Goal: Transaction & Acquisition: Purchase product/service

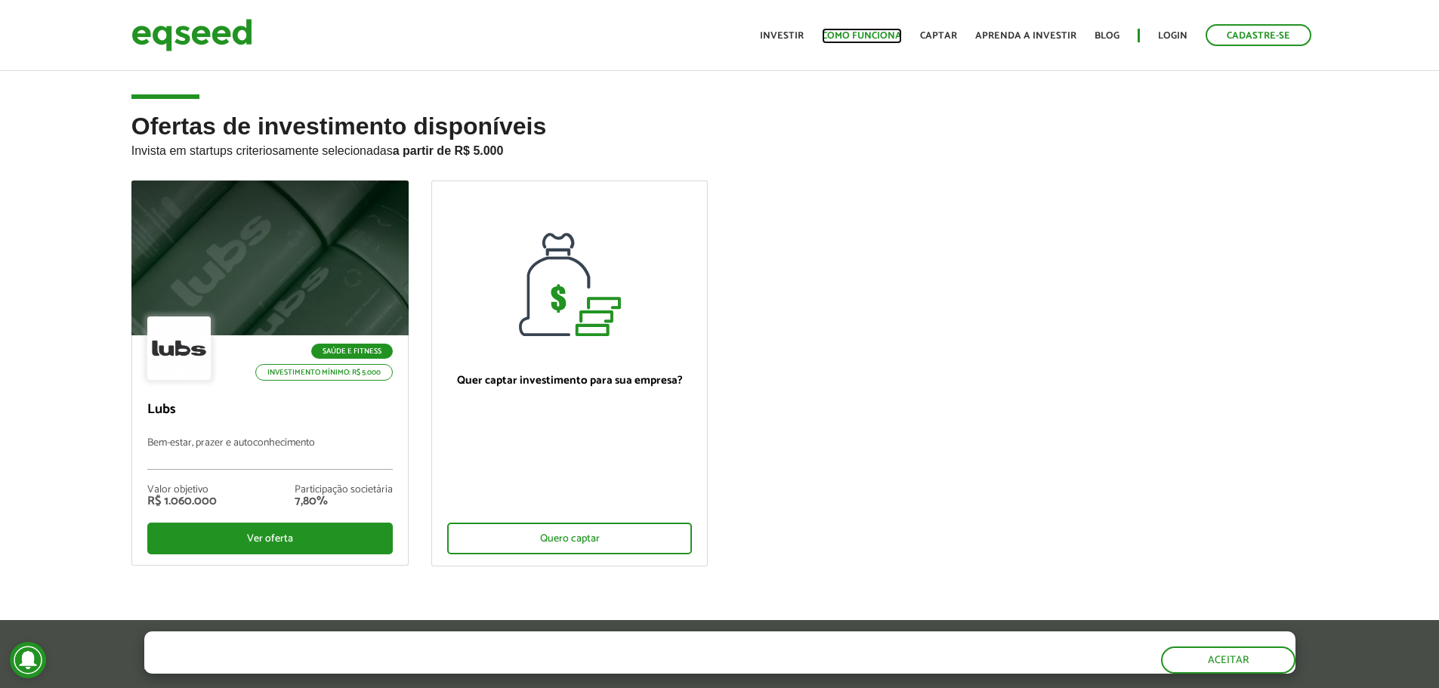
click at [841, 31] on link "Como funciona" at bounding box center [862, 36] width 80 height 10
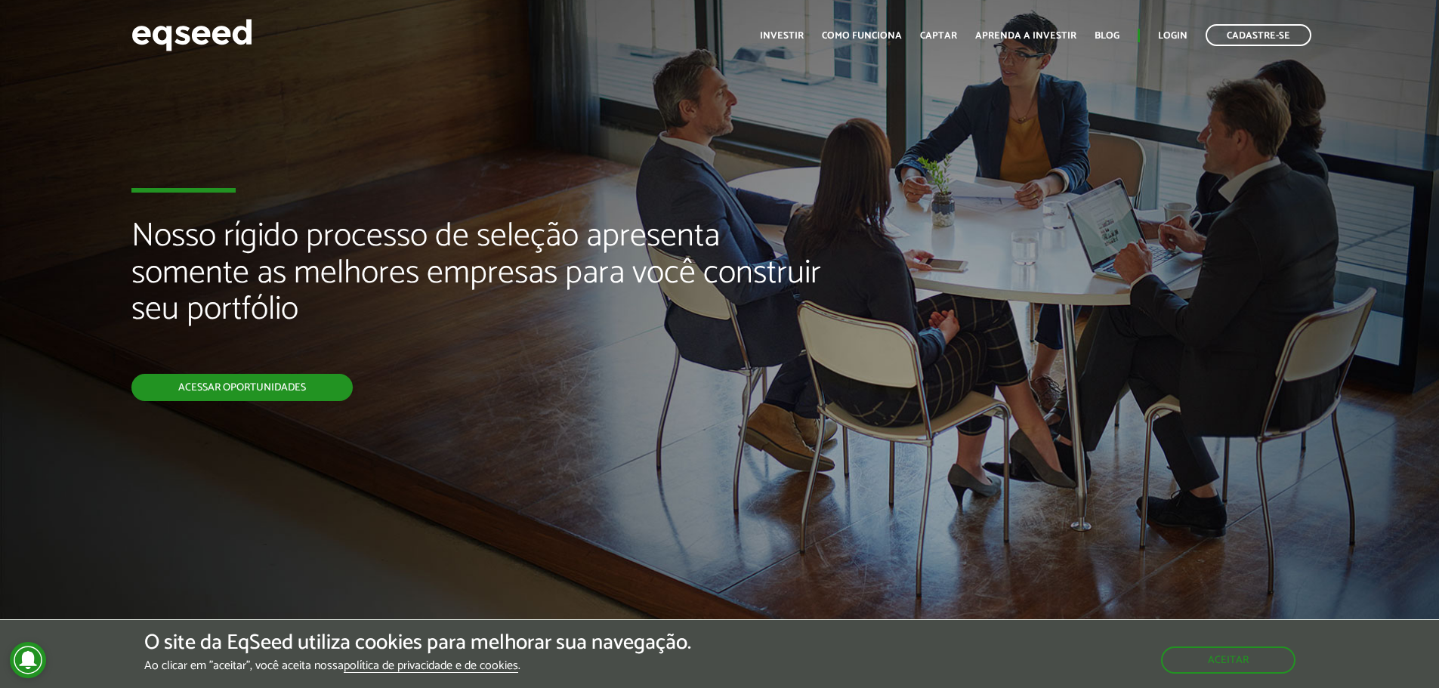
click at [313, 391] on link "Acessar oportunidades" at bounding box center [241, 387] width 221 height 27
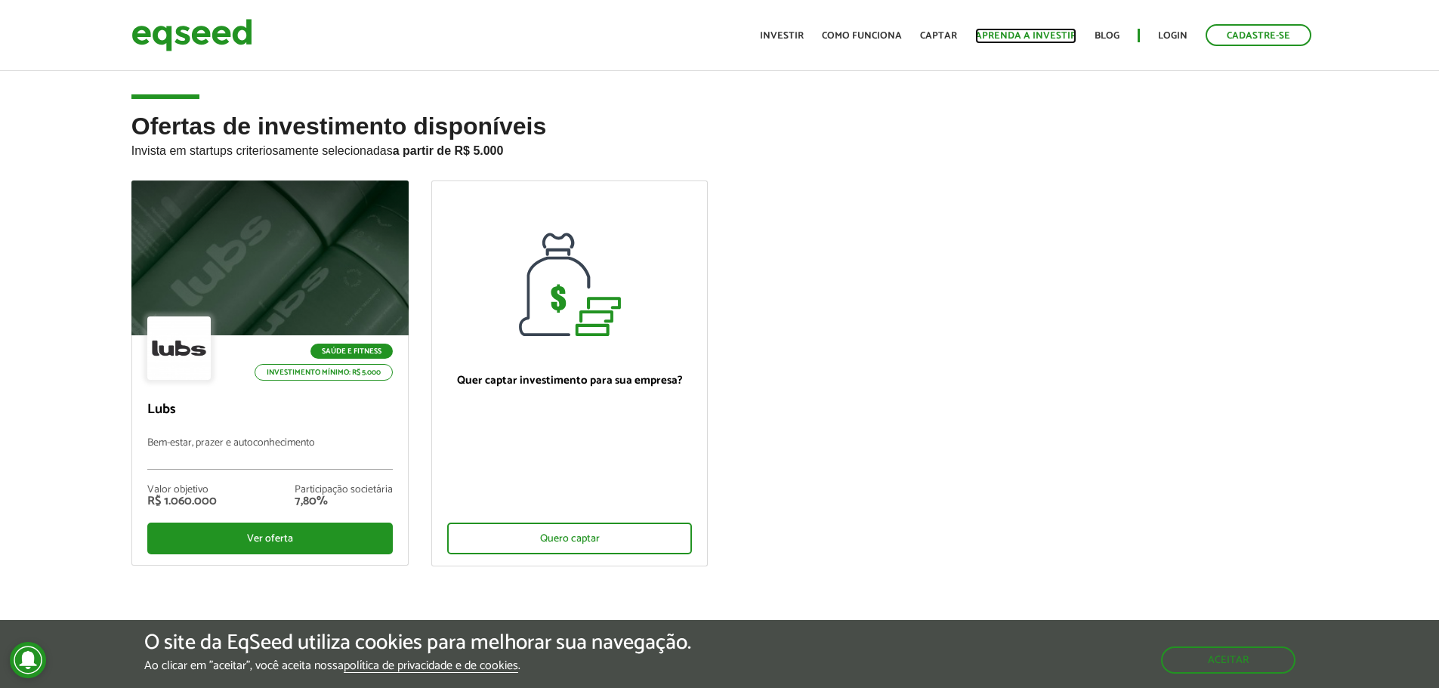
click at [999, 34] on link "Aprenda a investir" at bounding box center [1025, 36] width 101 height 10
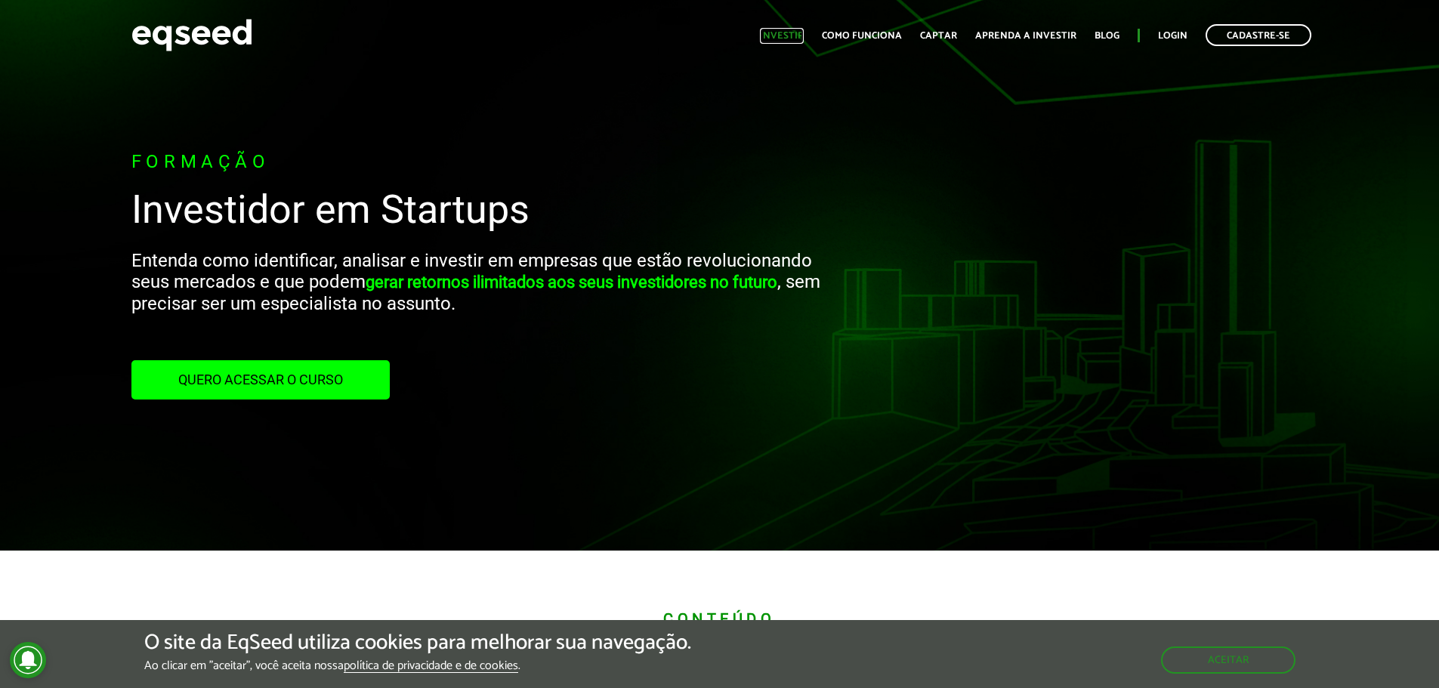
click at [781, 31] on link "Investir" at bounding box center [782, 36] width 44 height 10
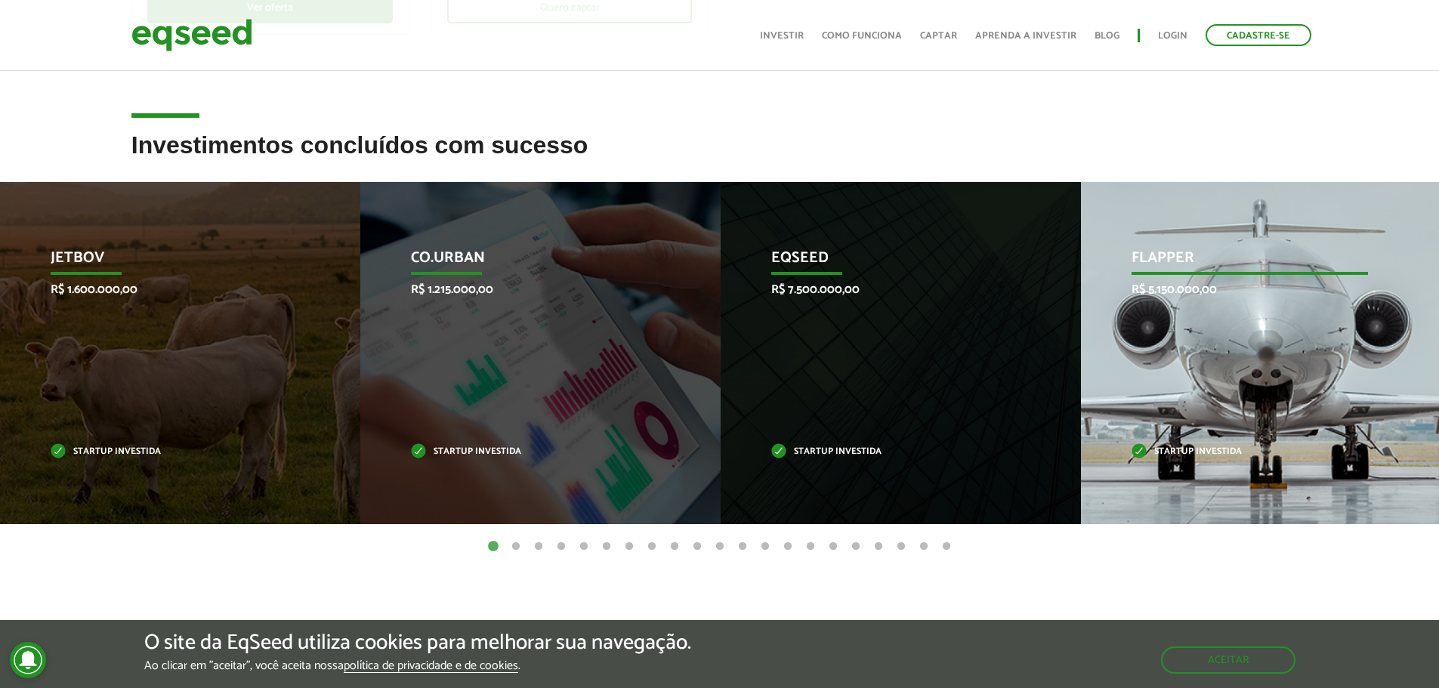
scroll to position [529, 0]
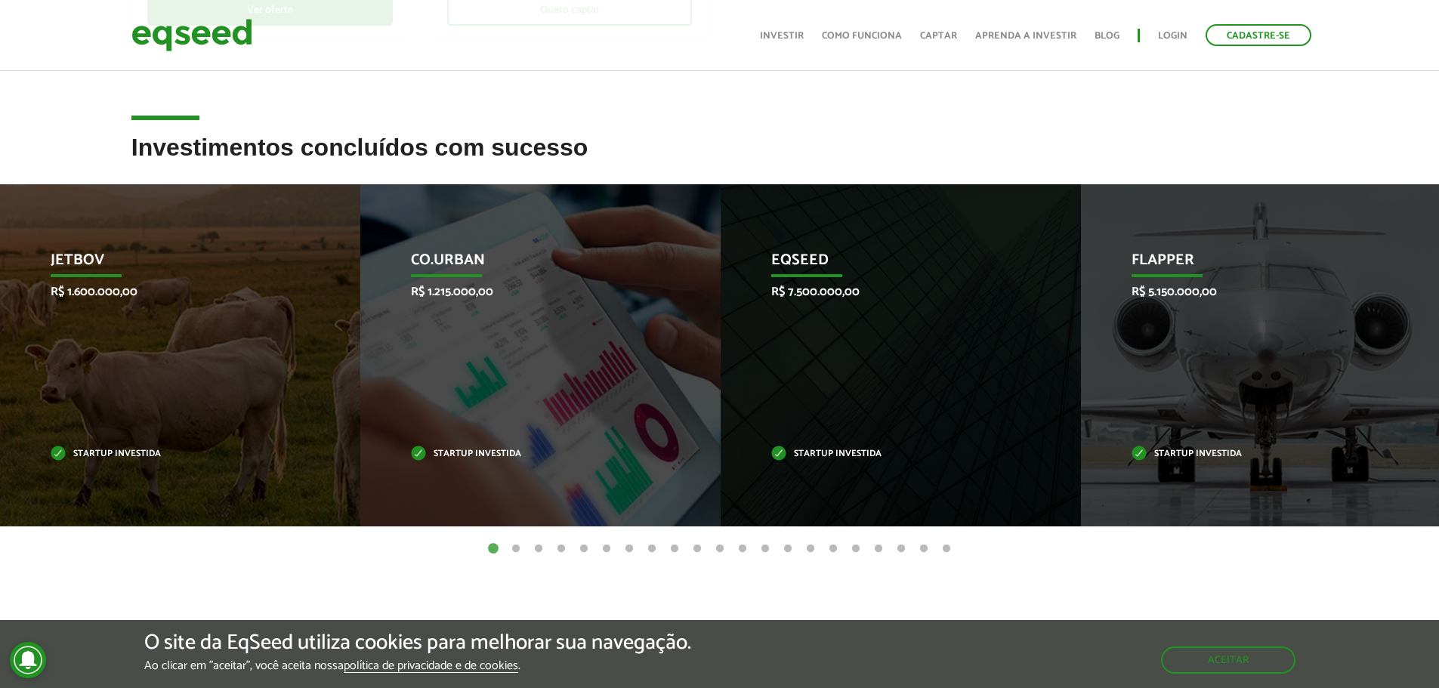
click at [515, 555] on button "2" at bounding box center [515, 549] width 15 height 15
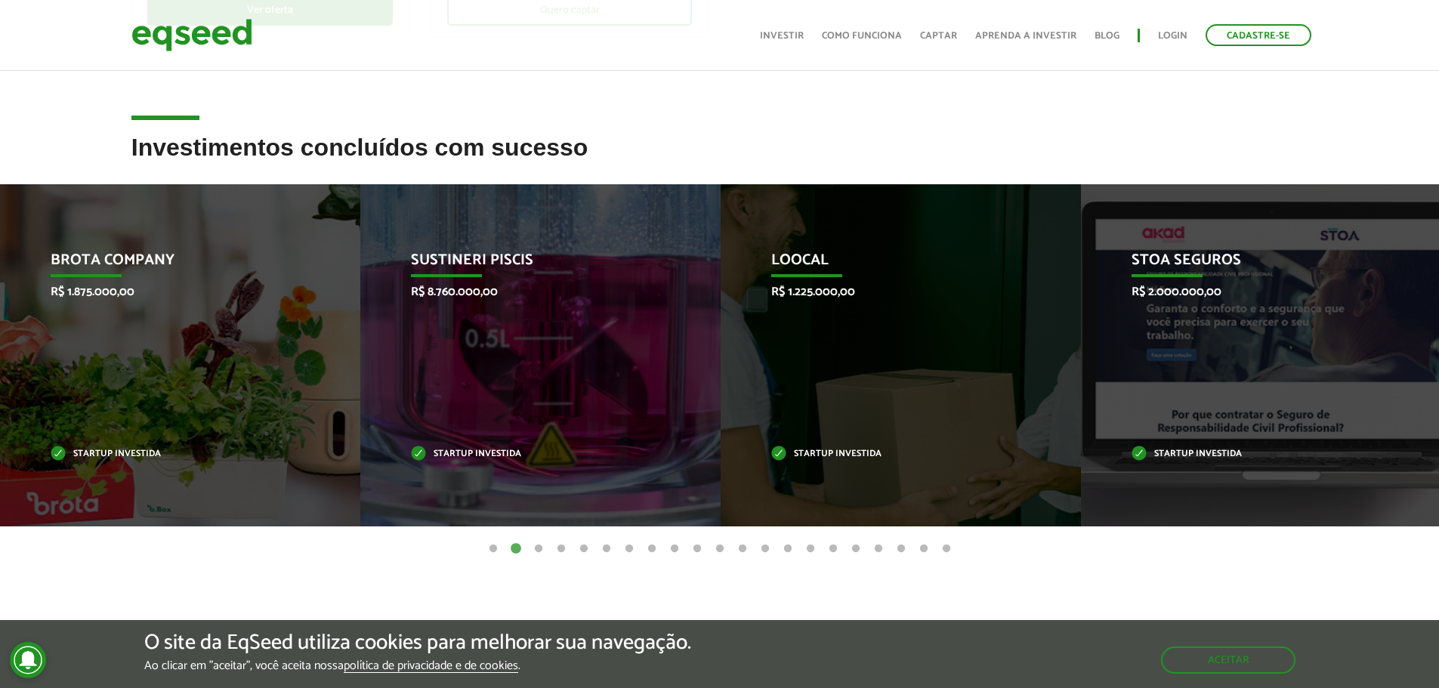
click at [539, 548] on button "3" at bounding box center [538, 549] width 15 height 15
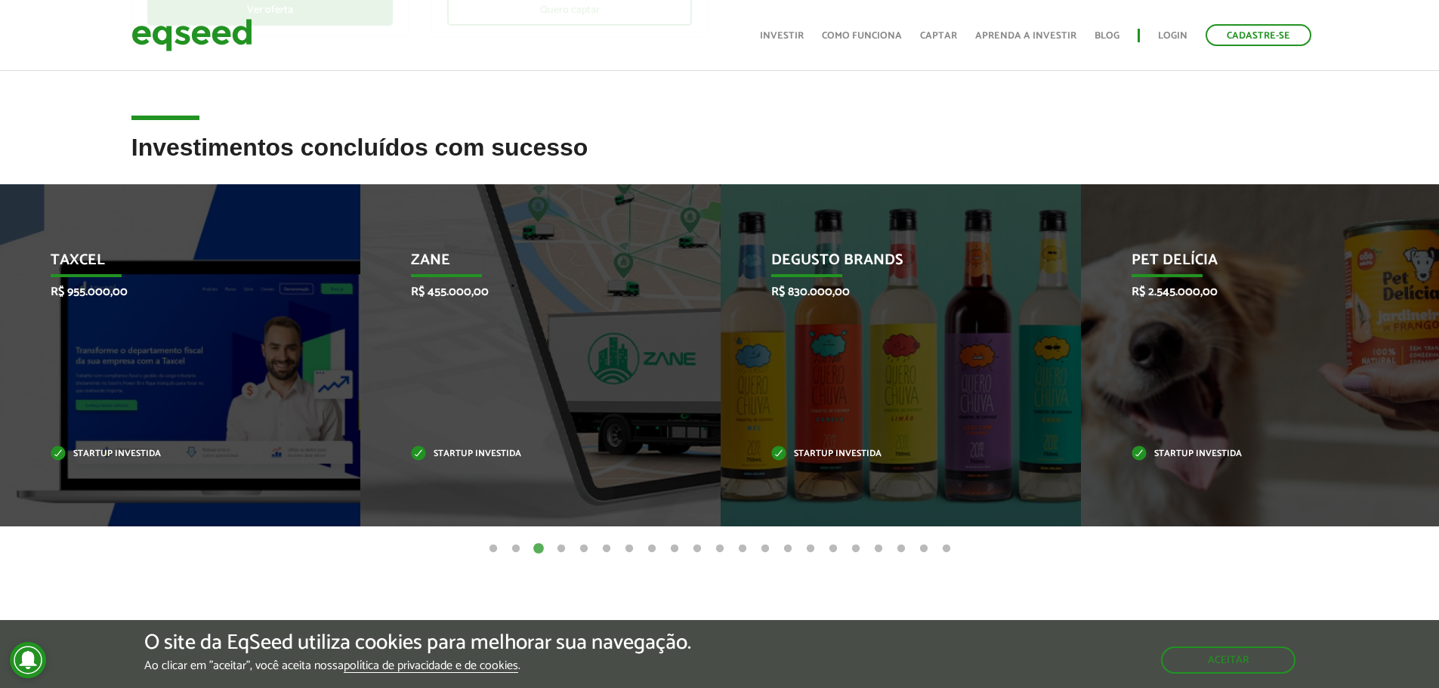
click at [562, 545] on button "4" at bounding box center [561, 549] width 15 height 15
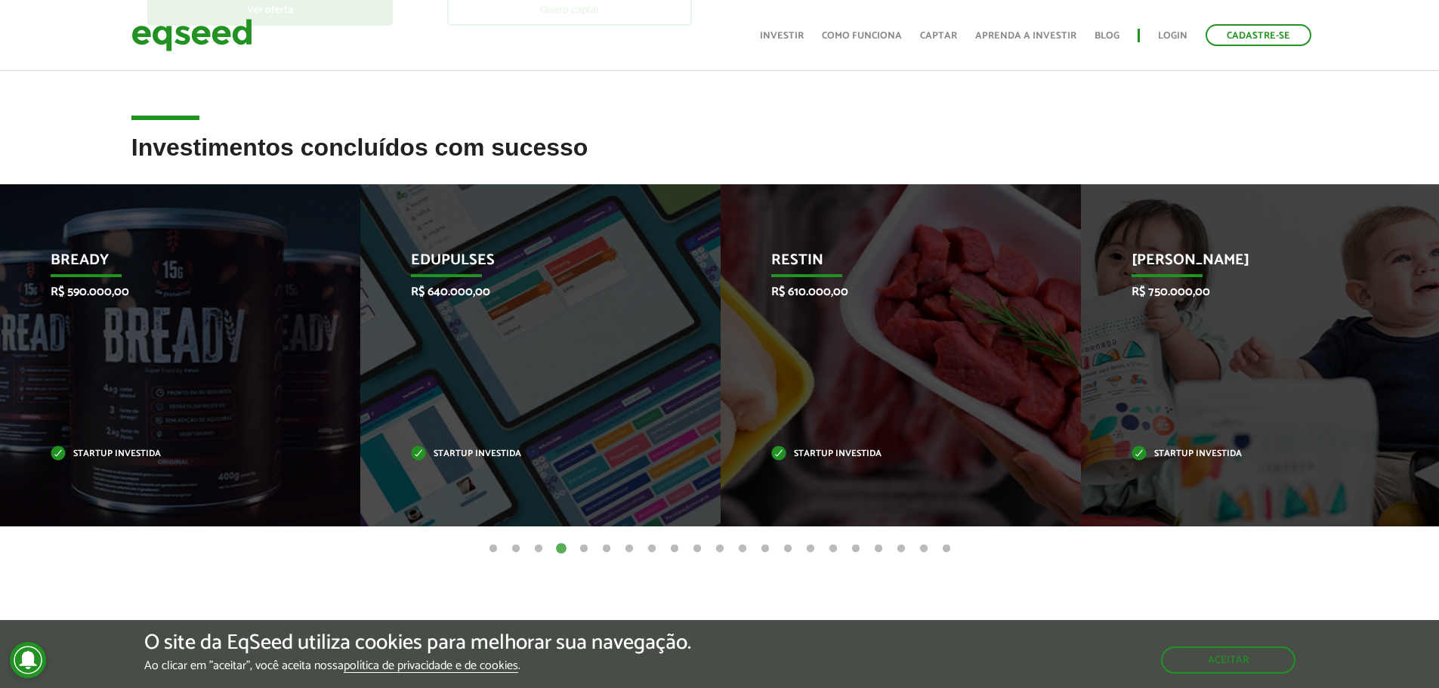
click at [585, 545] on button "5" at bounding box center [583, 549] width 15 height 15
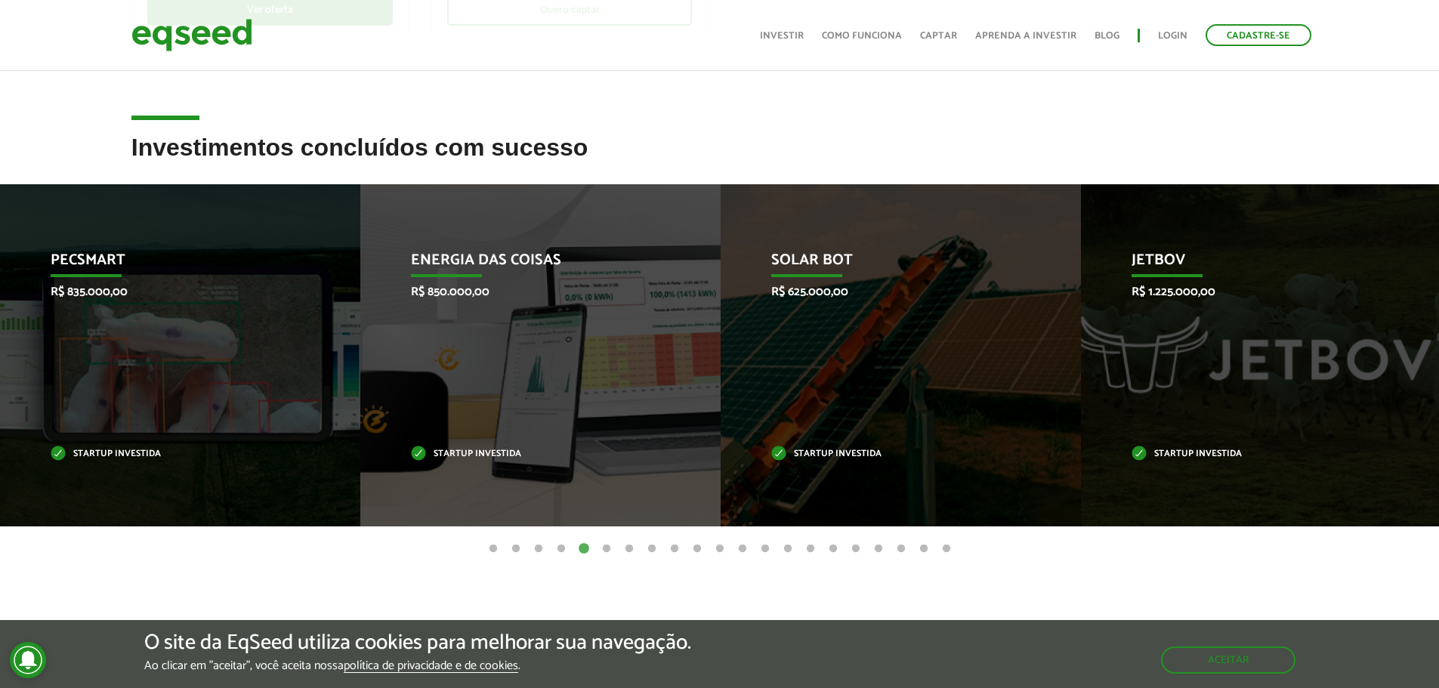
click at [605, 550] on button "6" at bounding box center [606, 549] width 15 height 15
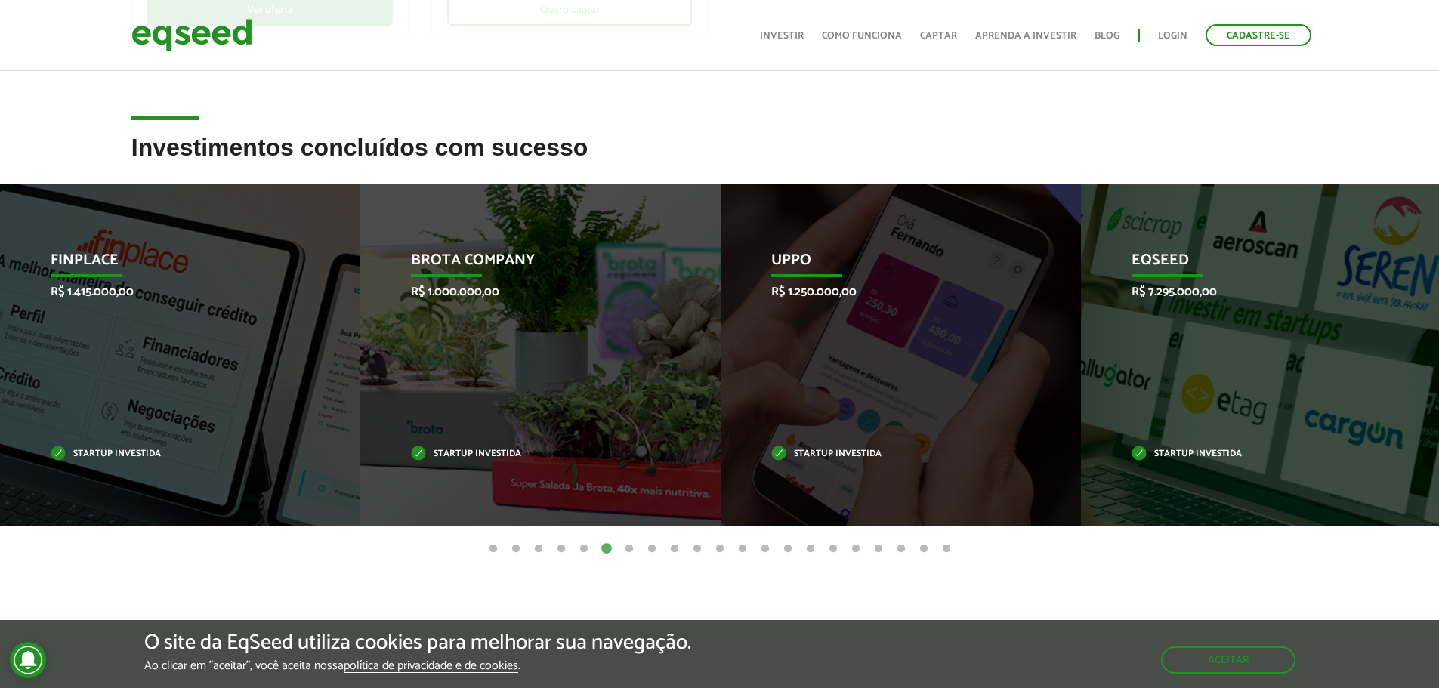
click at [629, 547] on button "7" at bounding box center [629, 549] width 15 height 15
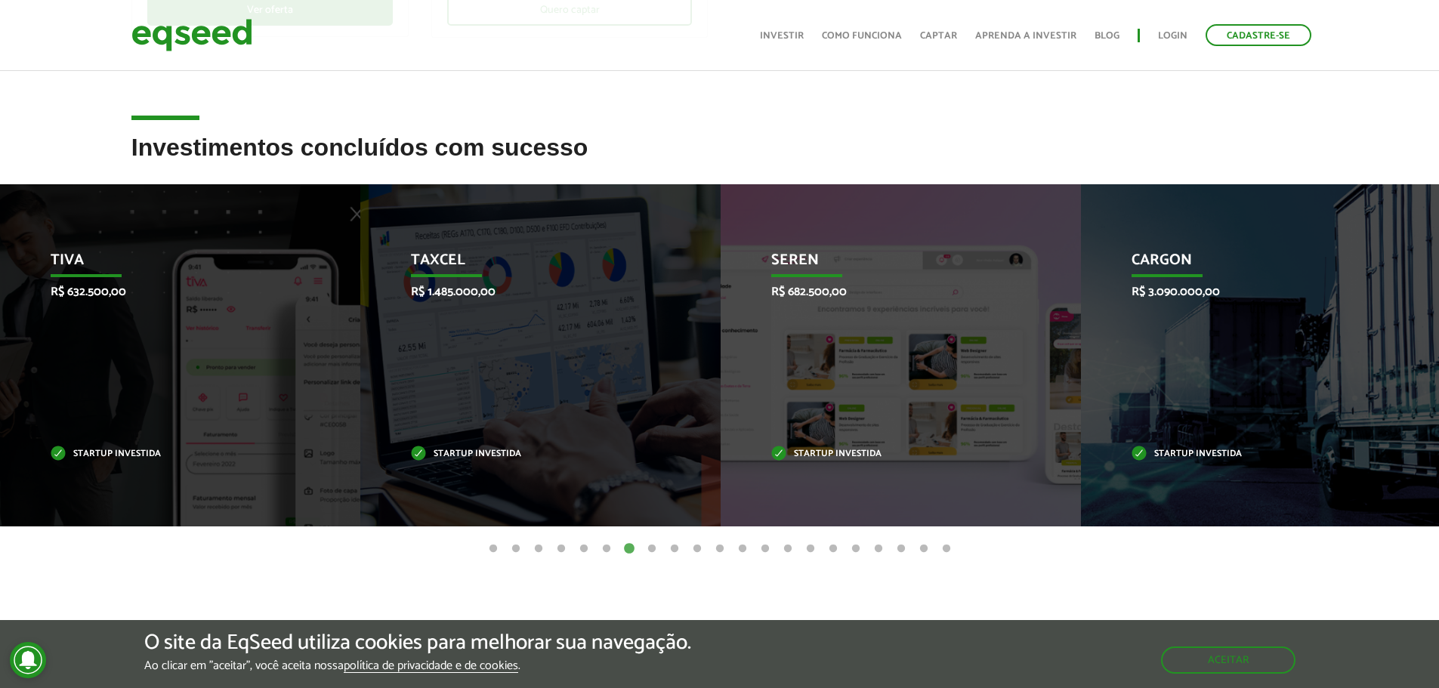
click at [653, 550] on button "8" at bounding box center [651, 549] width 15 height 15
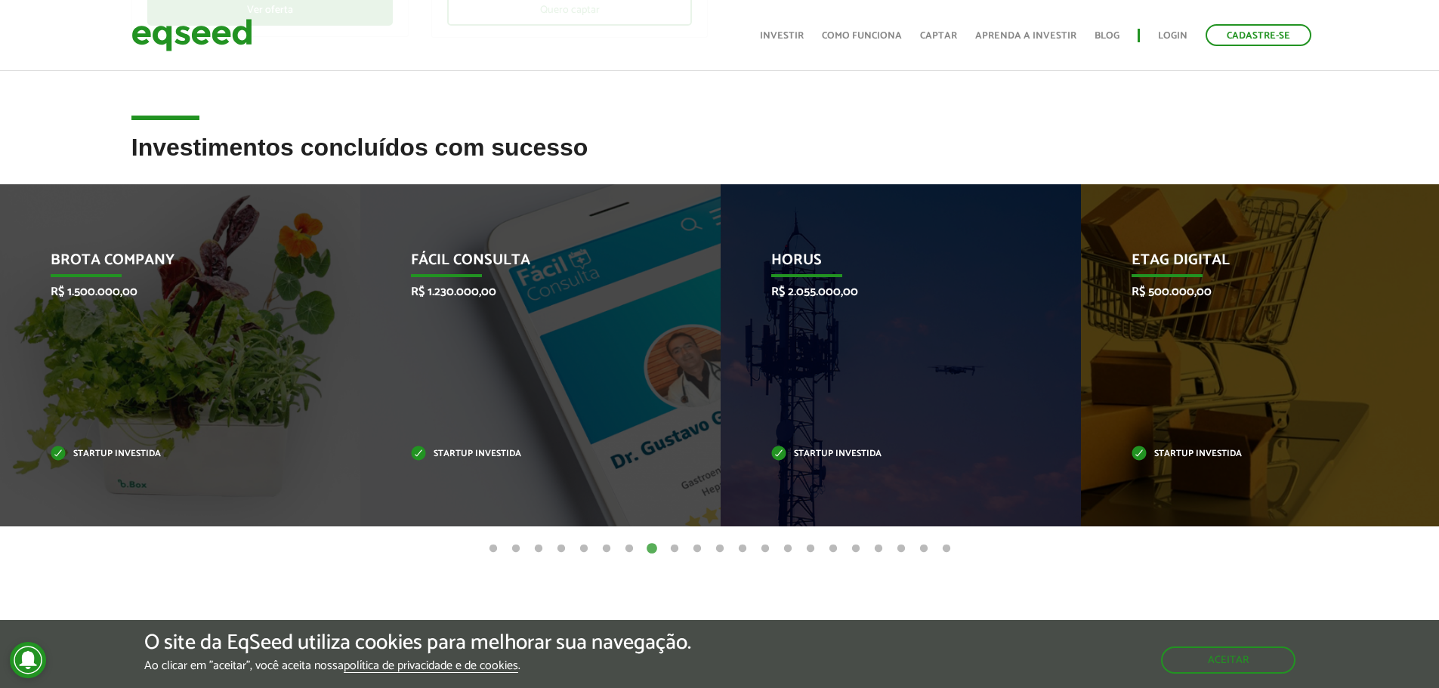
click at [672, 548] on button "9" at bounding box center [674, 549] width 15 height 15
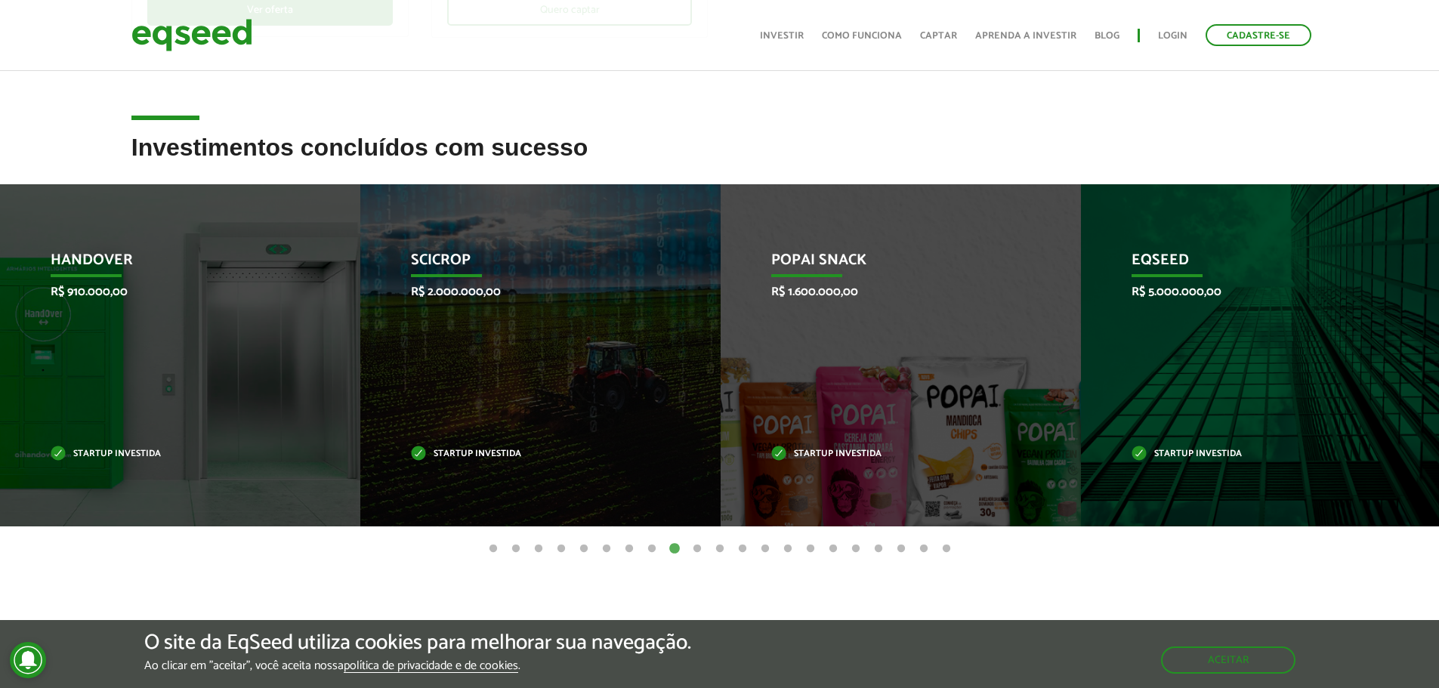
click at [699, 550] on button "10" at bounding box center [697, 549] width 15 height 15
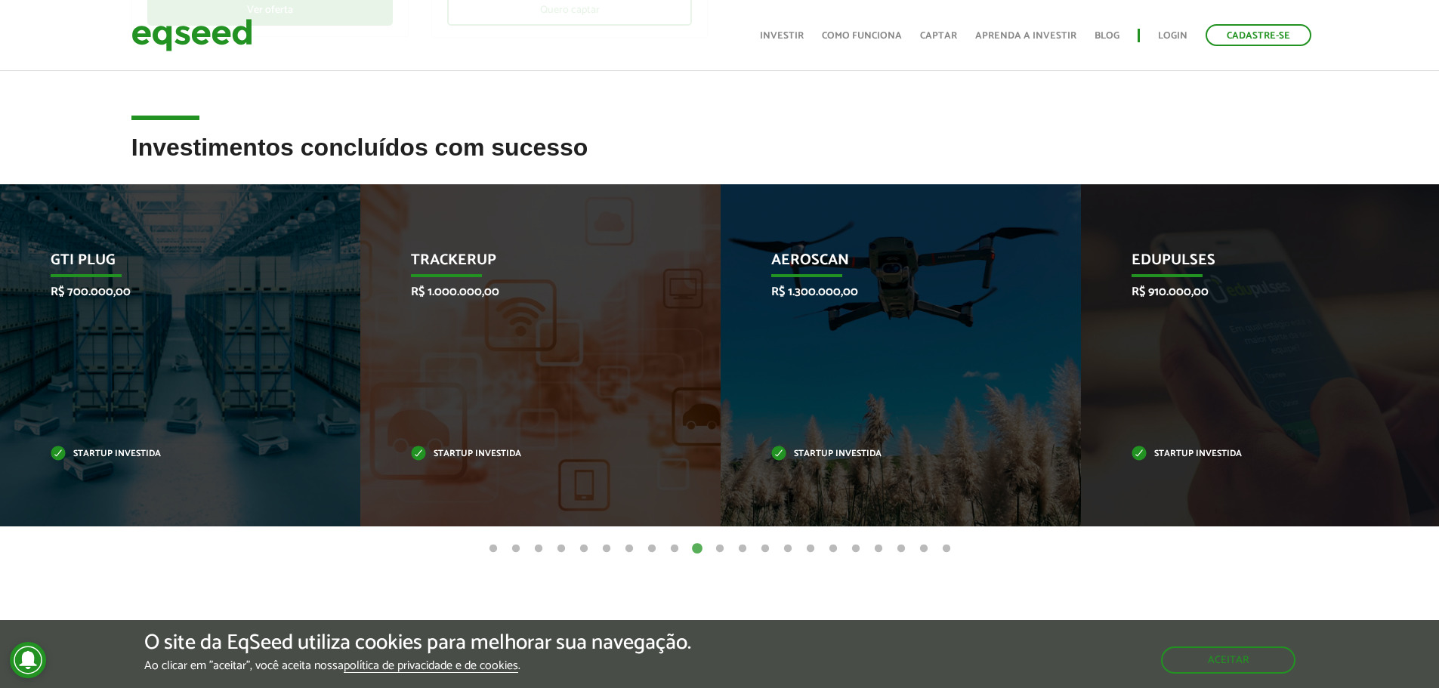
click at [720, 548] on button "11" at bounding box center [719, 549] width 15 height 15
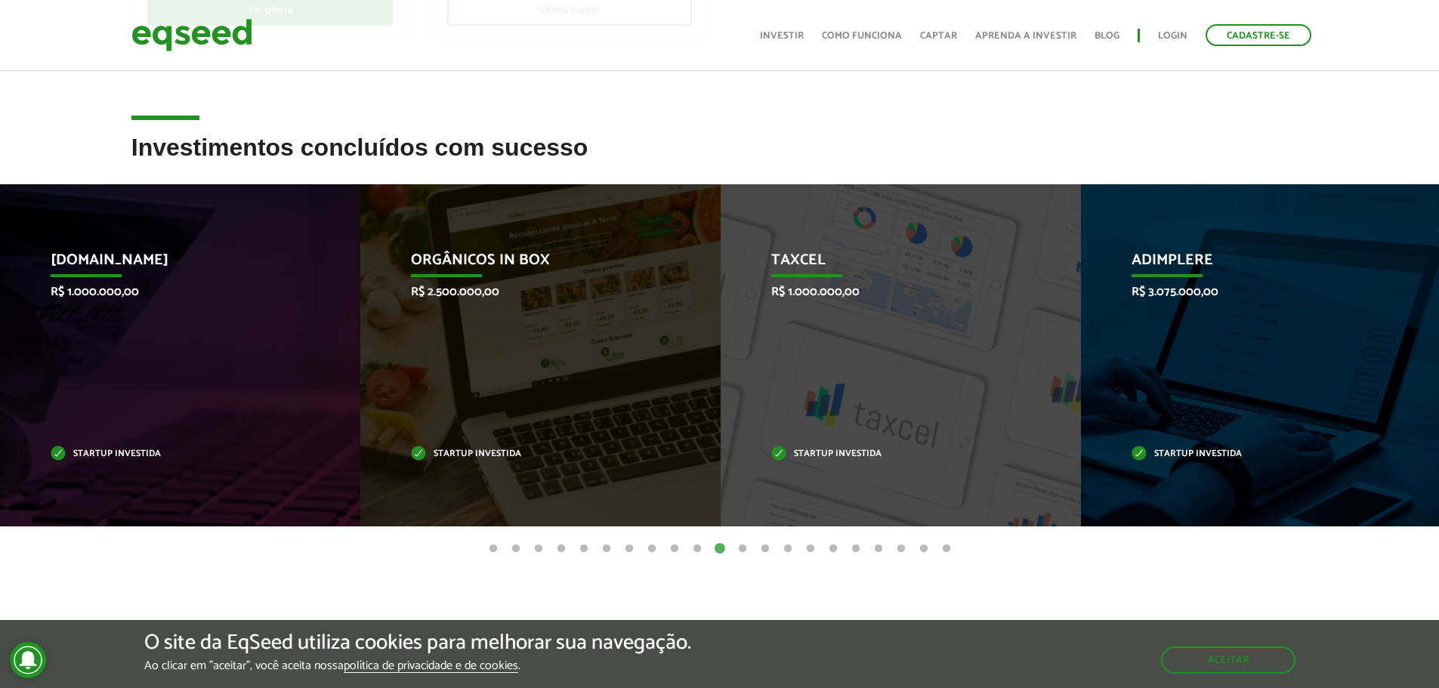
click at [741, 550] on button "12" at bounding box center [742, 549] width 15 height 15
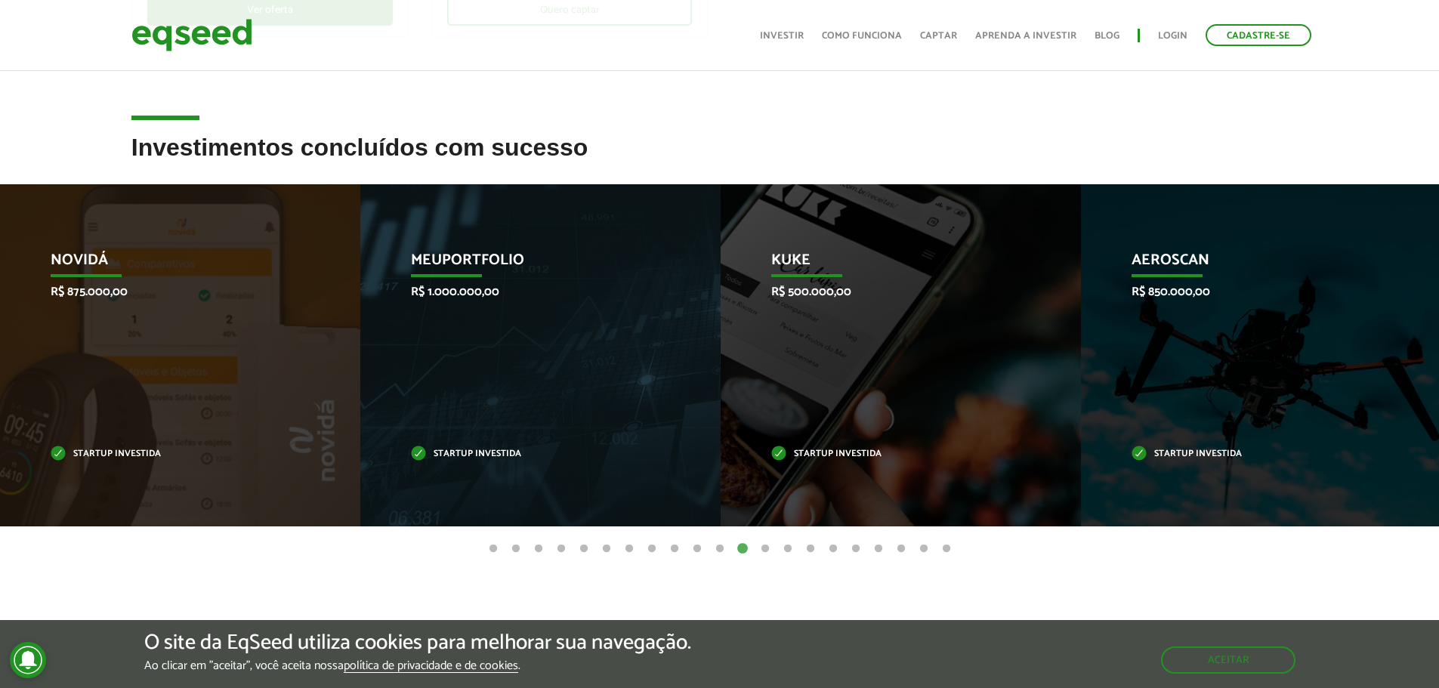
click at [764, 549] on button "13" at bounding box center [765, 549] width 15 height 15
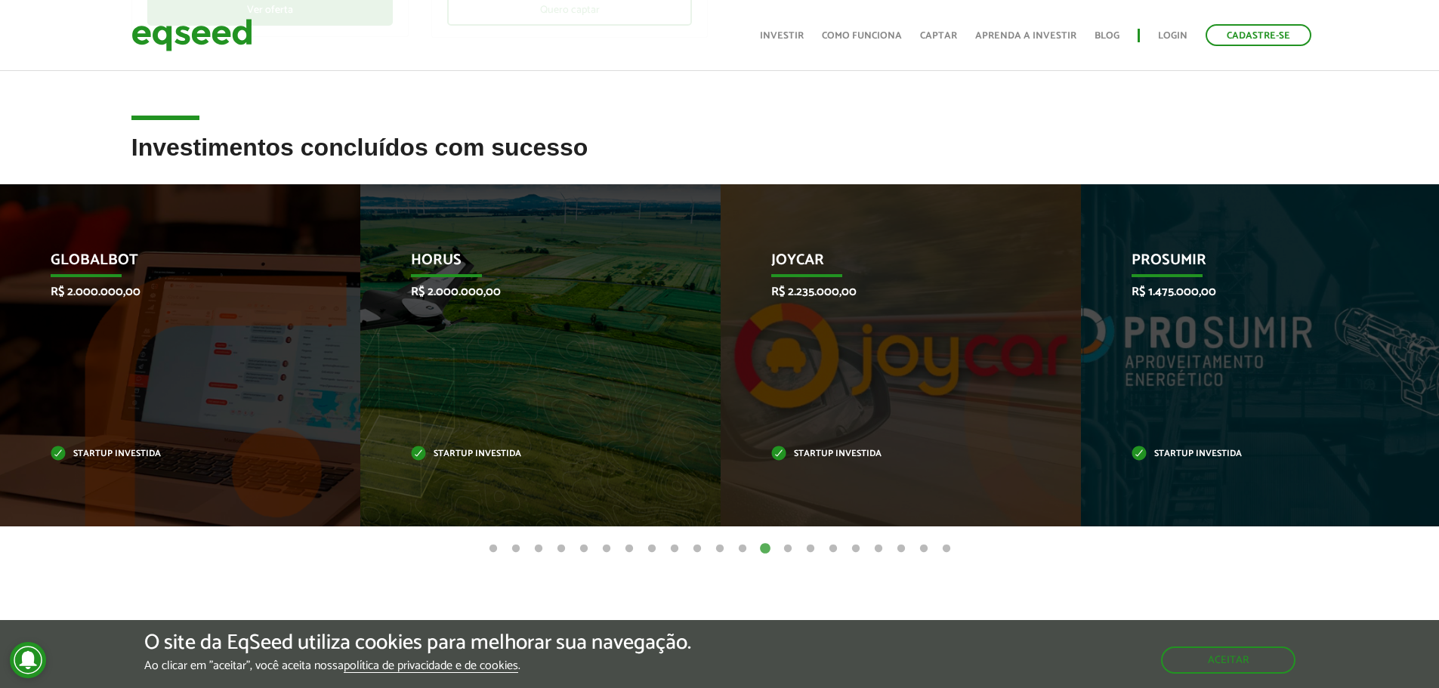
click at [786, 547] on button "14" at bounding box center [787, 549] width 15 height 15
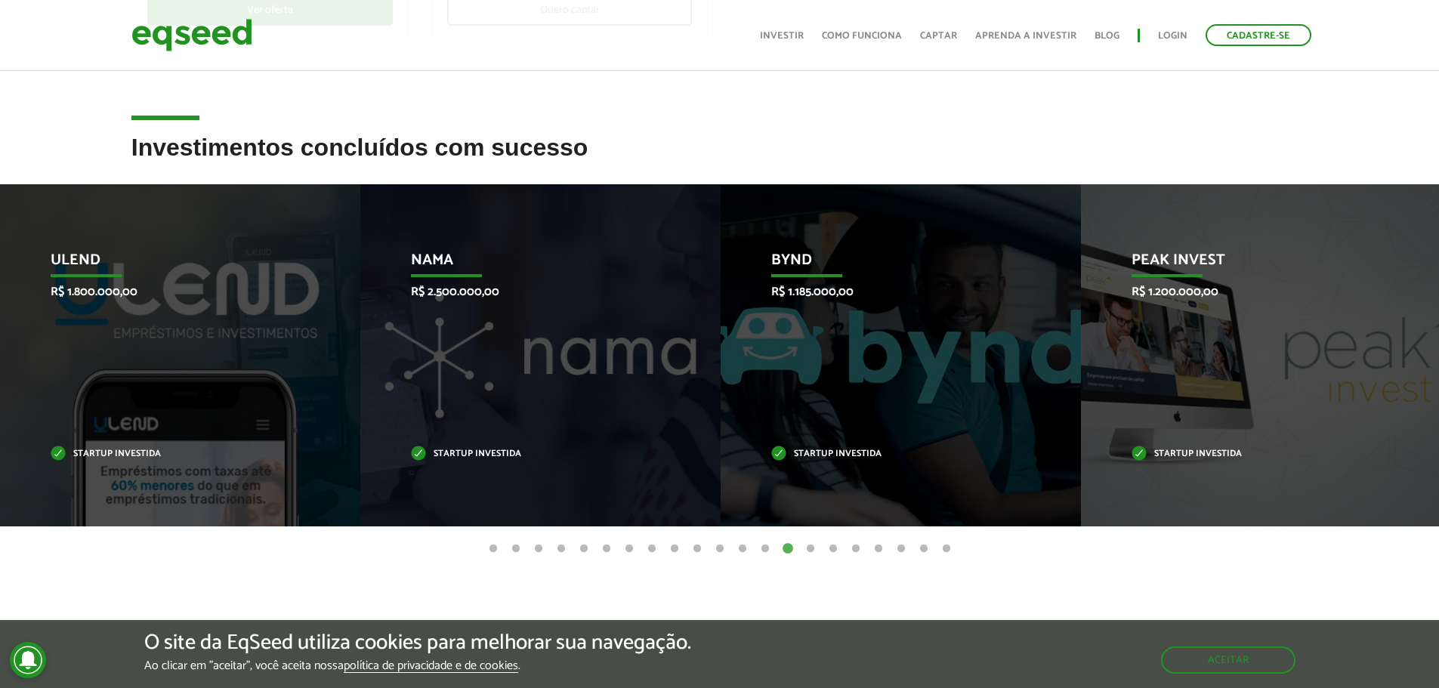
click at [812, 548] on button "15" at bounding box center [810, 549] width 15 height 15
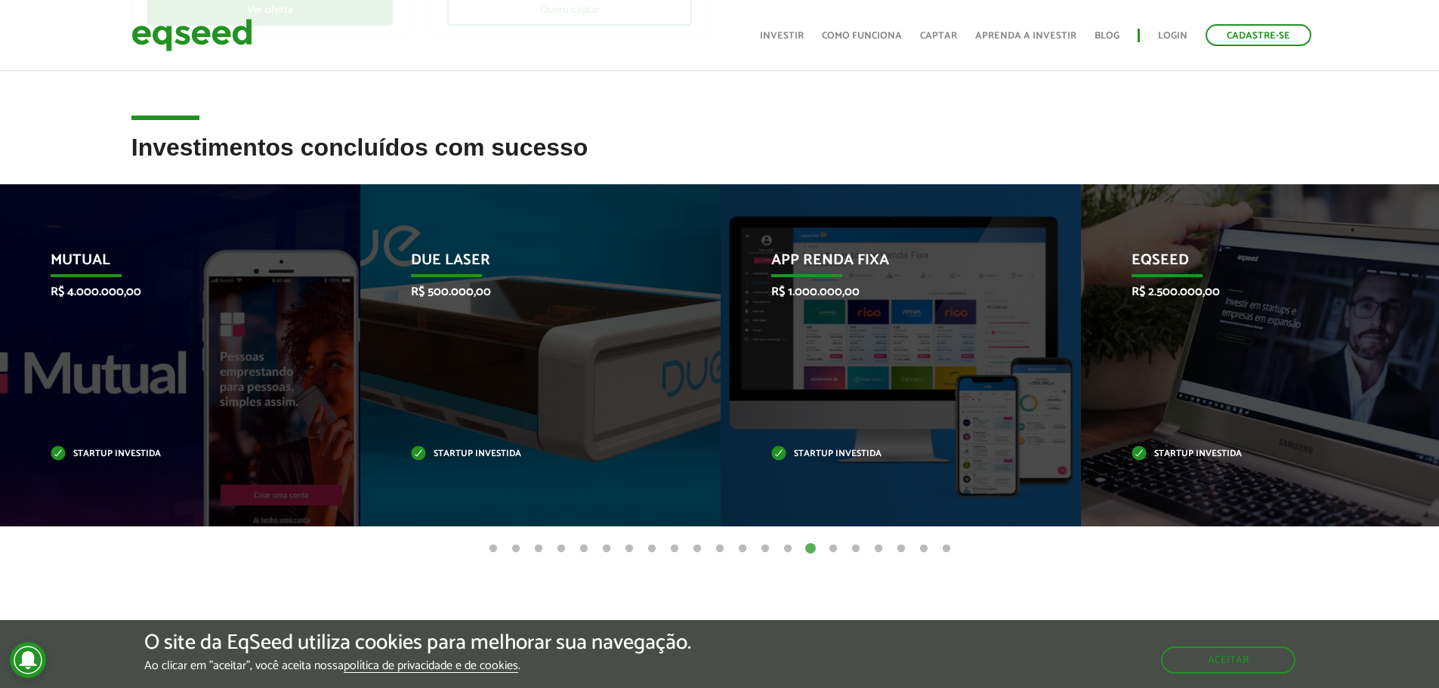
click at [830, 548] on button "16" at bounding box center [833, 549] width 15 height 15
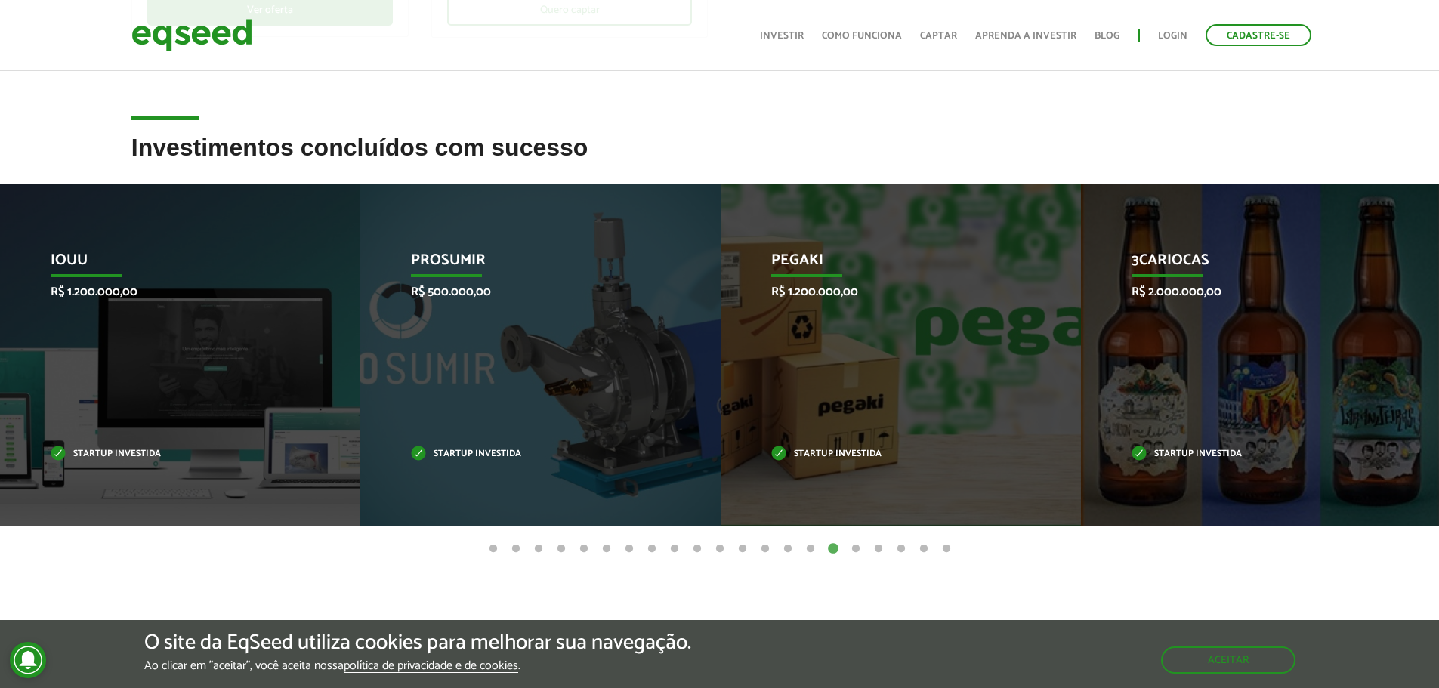
click at [946, 550] on button "21" at bounding box center [946, 549] width 15 height 15
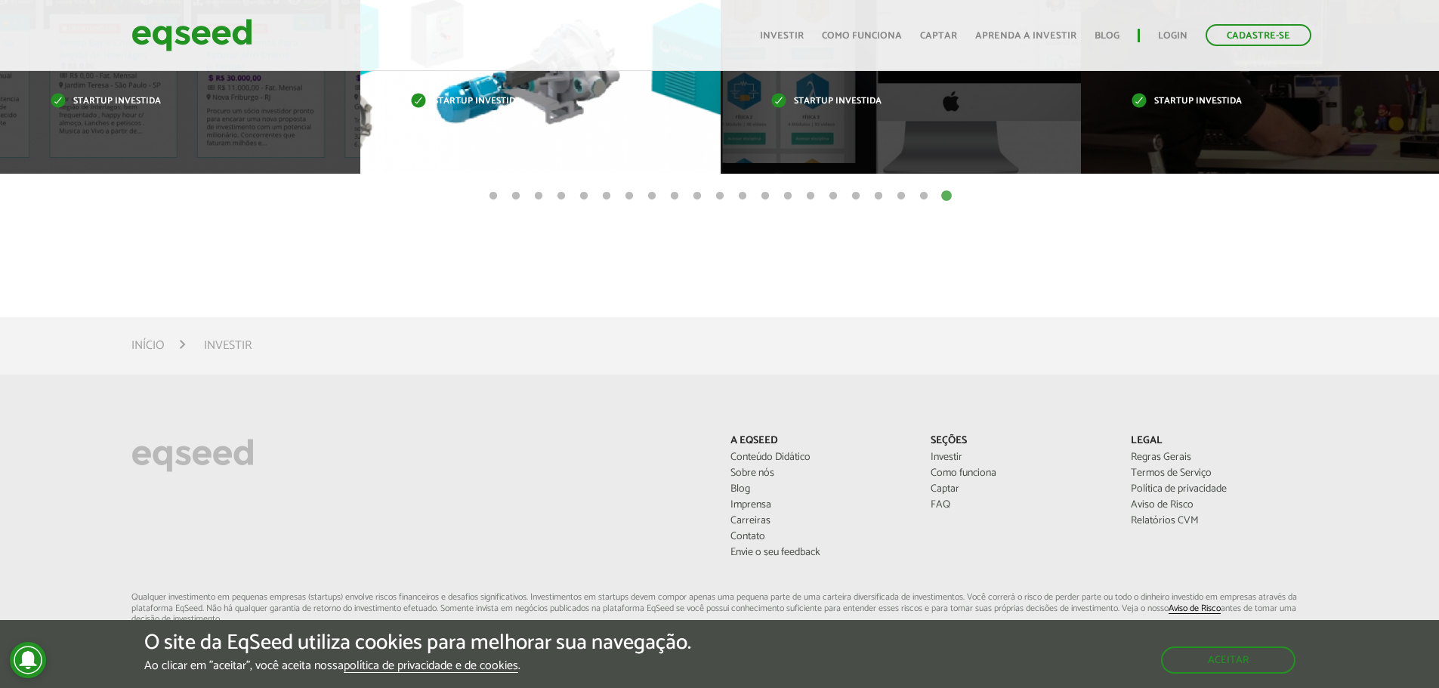
scroll to position [680, 0]
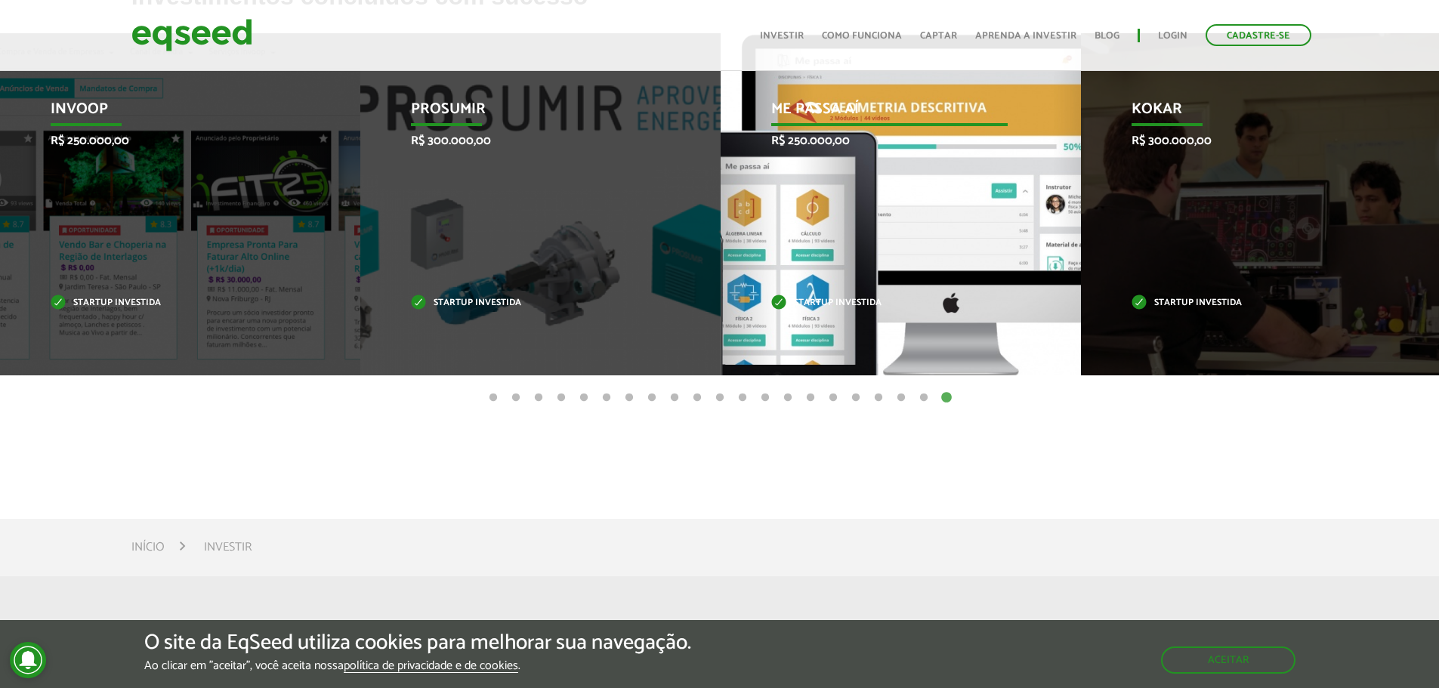
click at [855, 242] on div "Me Passa Aí R$ 250.000,00 Startup investida" at bounding box center [890, 204] width 338 height 342
click at [808, 107] on p "Me Passa Aí" at bounding box center [889, 113] width 236 height 26
click at [788, 134] on p "R$ 250.000,00" at bounding box center [889, 141] width 236 height 14
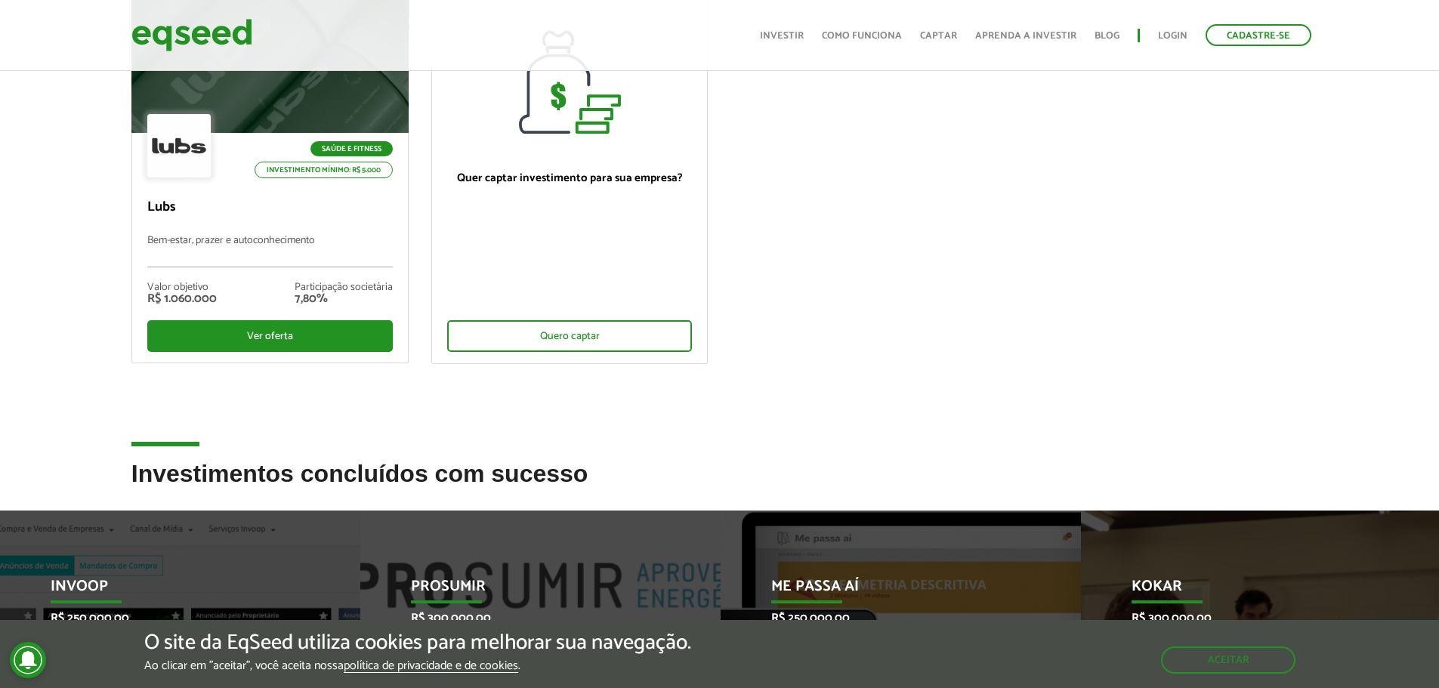
scroll to position [151, 0]
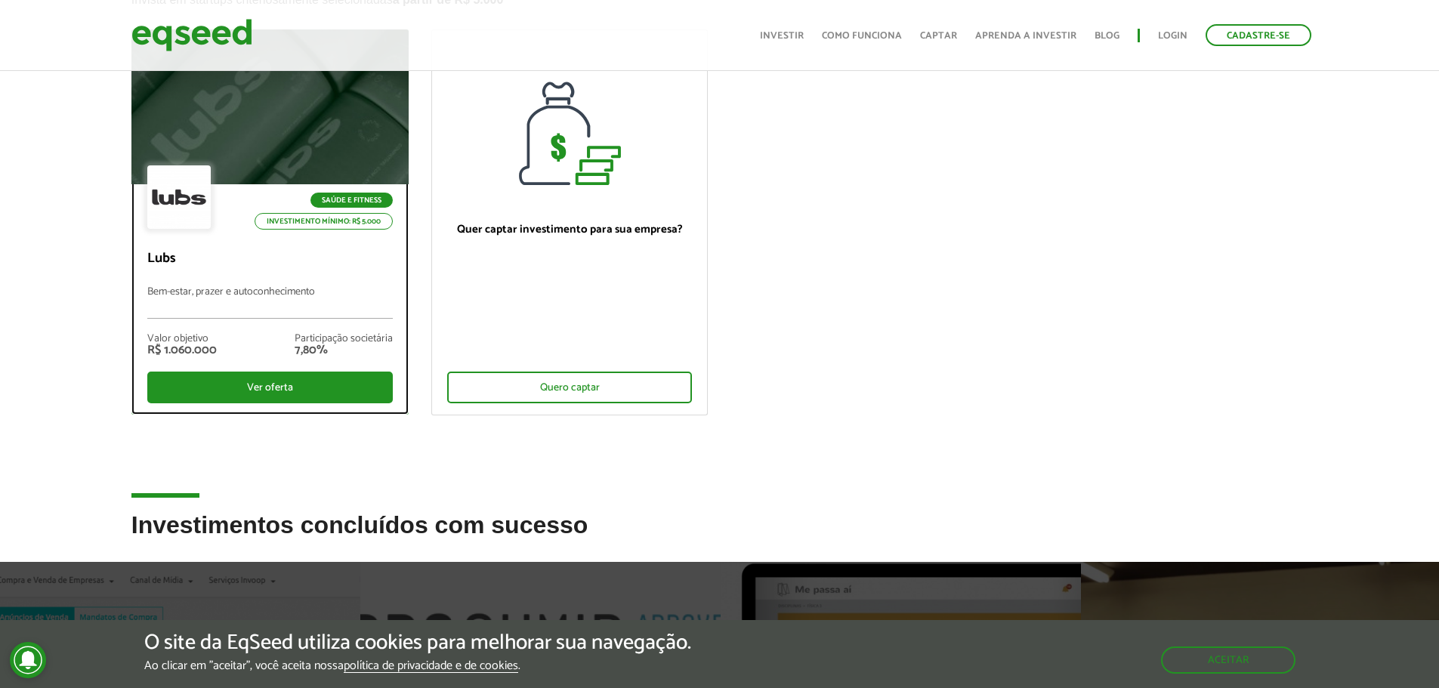
click at [264, 159] on div at bounding box center [269, 107] width 332 height 186
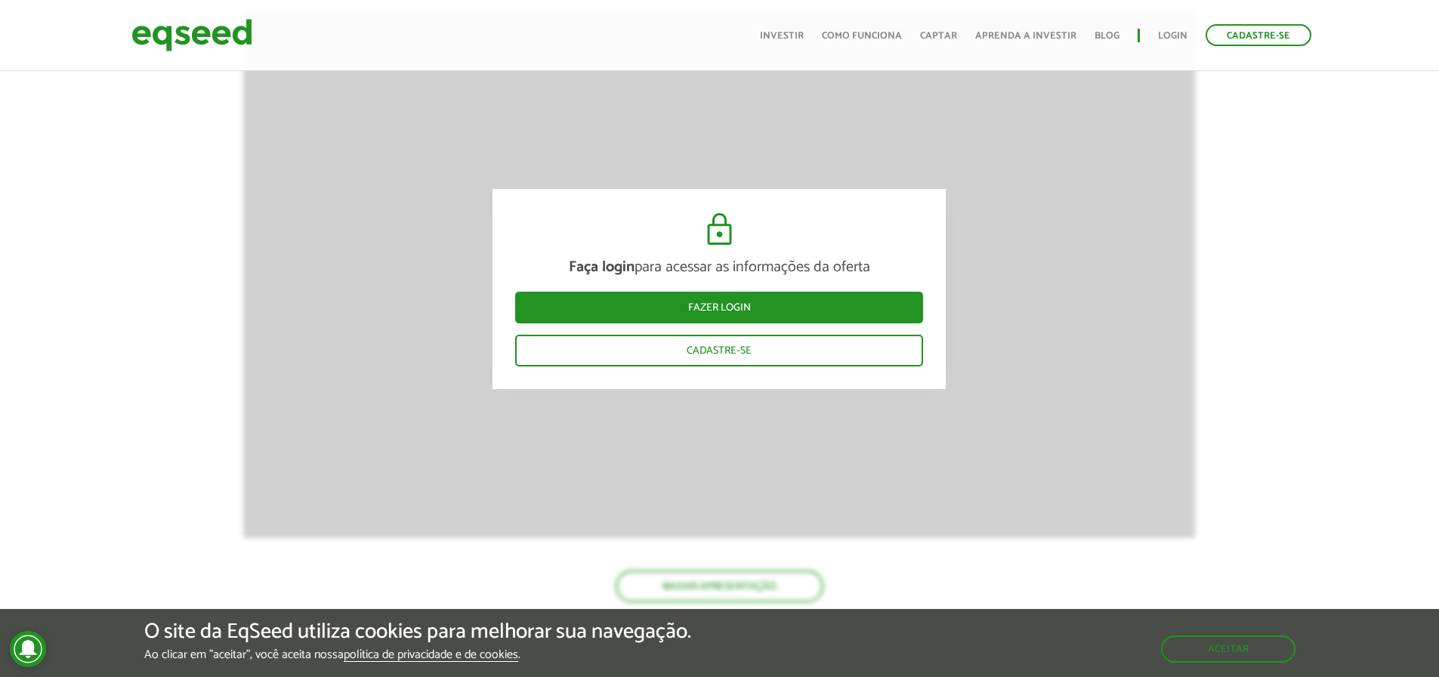
scroll to position [2378, 0]
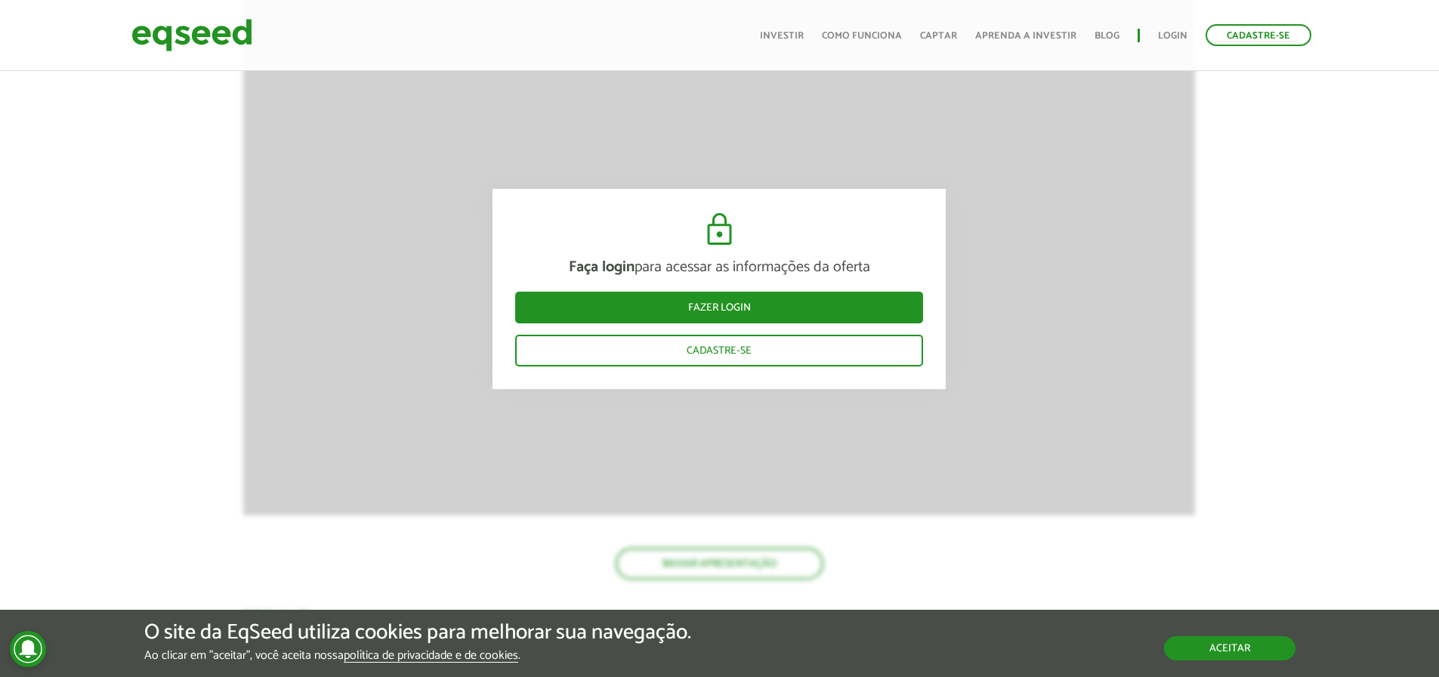
click at [1189, 647] on button "Aceitar" at bounding box center [1229, 648] width 131 height 24
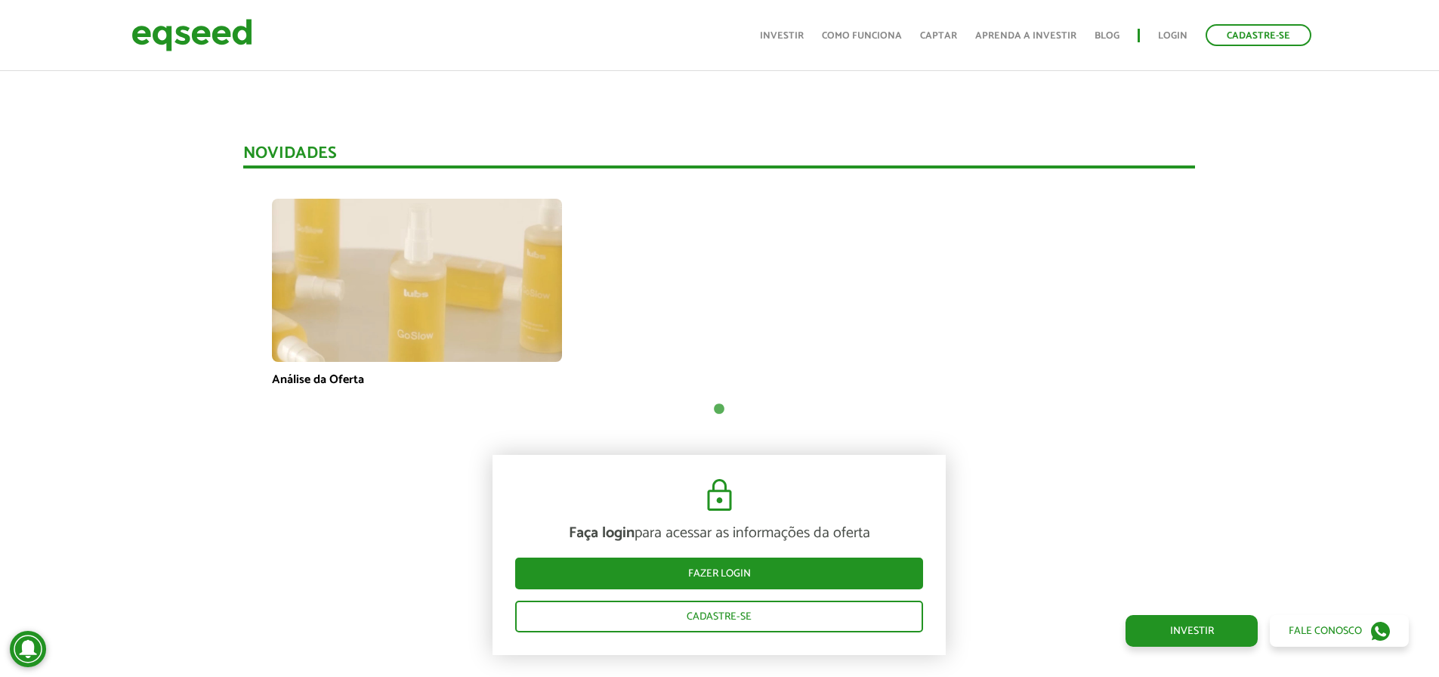
scroll to position [1024, 0]
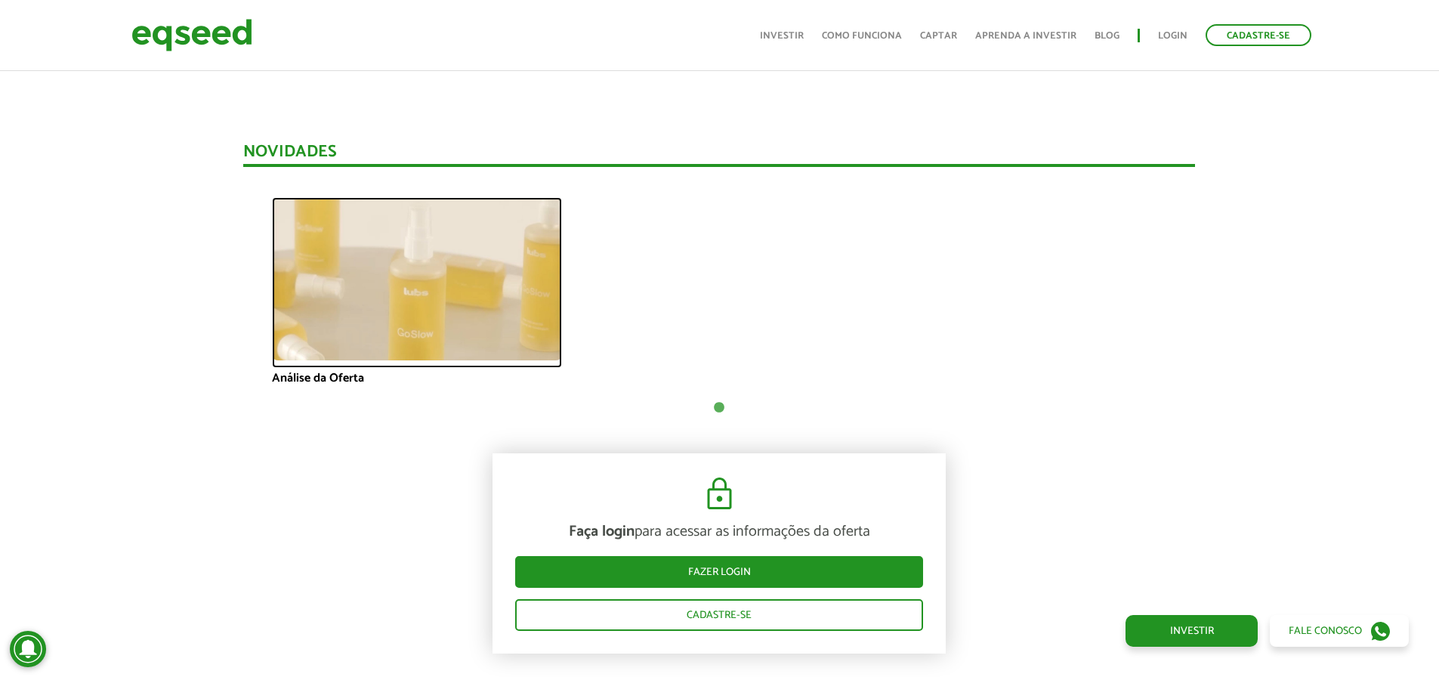
click at [313, 339] on img at bounding box center [417, 278] width 290 height 163
